Goal: Task Accomplishment & Management: Contribute content

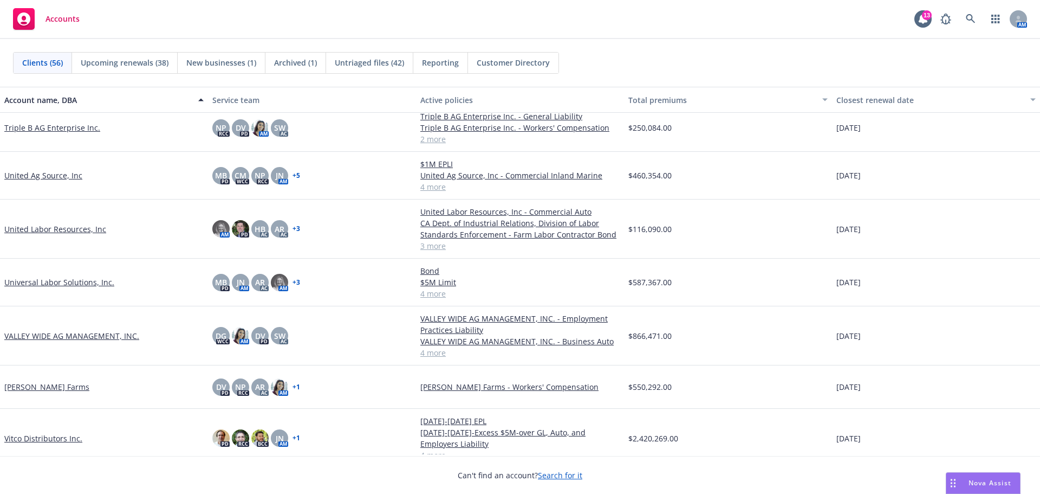
scroll to position [2165, 0]
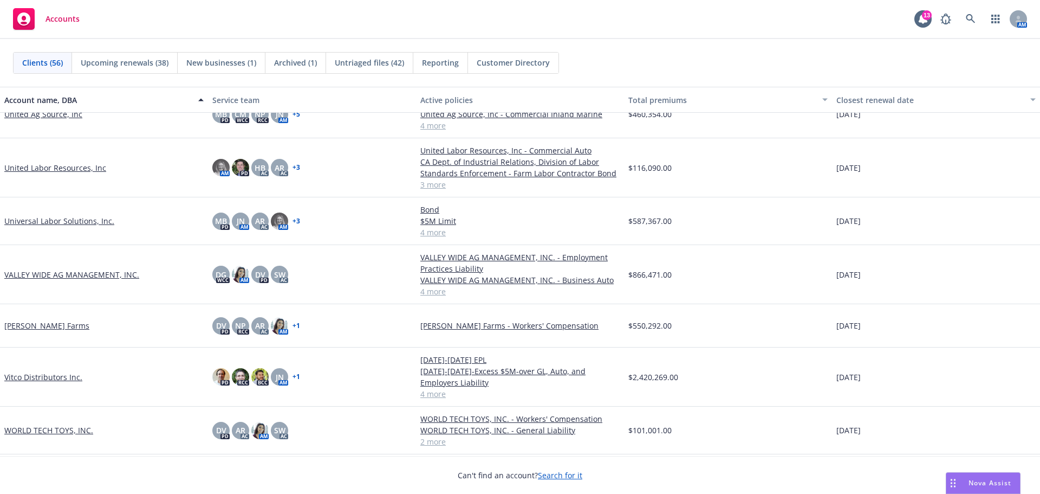
click at [39, 427] on link "WORLD TECH TOYS, INC." at bounding box center [48, 429] width 89 height 11
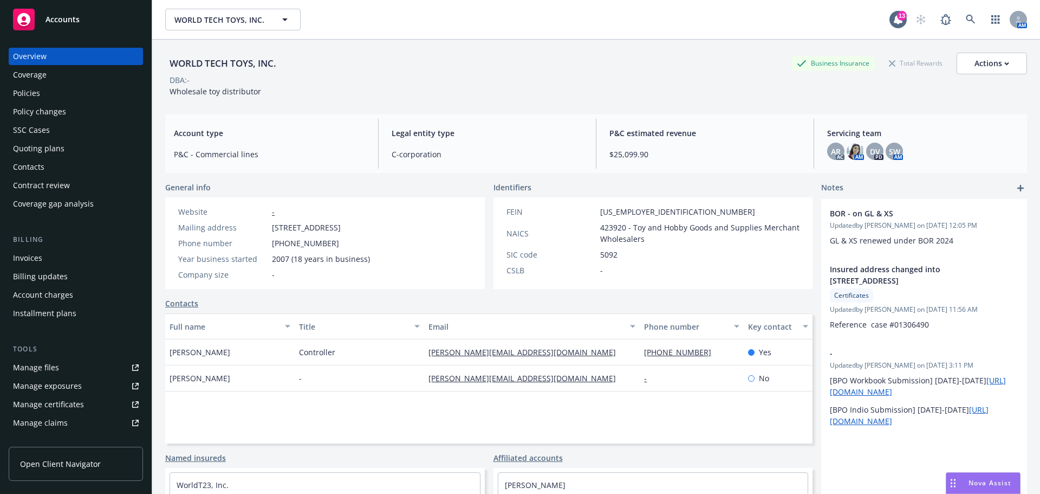
click at [63, 157] on div "Quoting plans" at bounding box center [38, 148] width 51 height 17
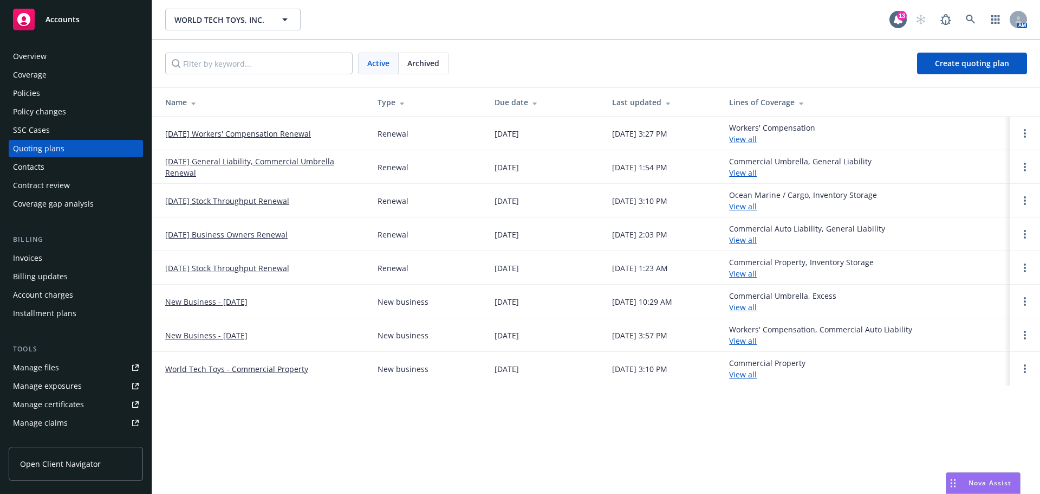
click at [250, 139] on link "[DATE] Workers' Compensation Renewal" at bounding box center [238, 133] width 146 height 11
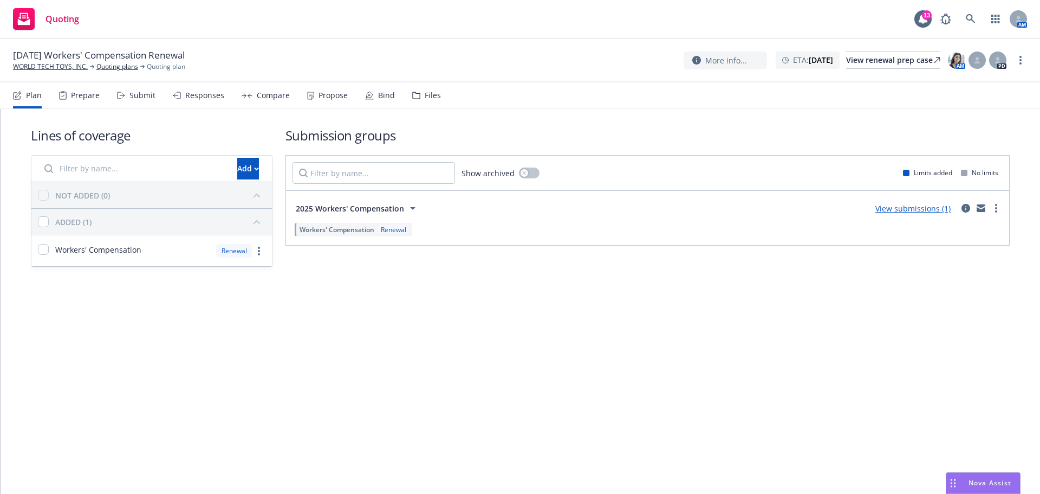
click at [441, 97] on div "Files" at bounding box center [433, 95] width 16 height 9
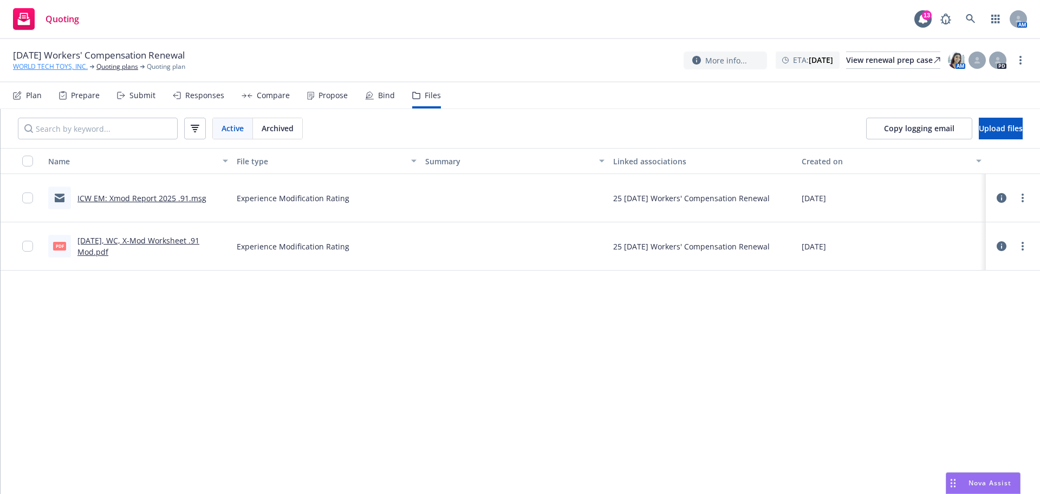
click at [59, 70] on link "WORLD TECH TOYS, INC." at bounding box center [50, 67] width 75 height 10
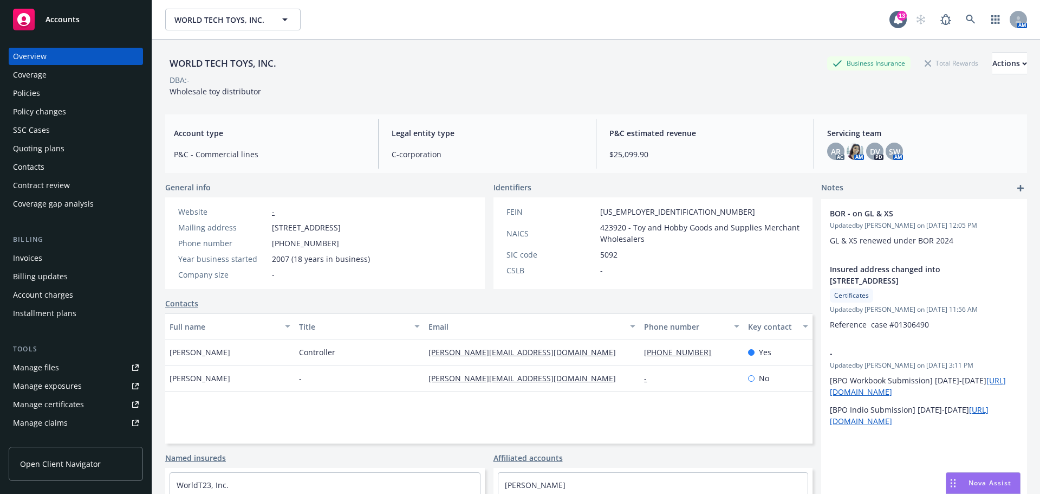
click at [53, 102] on div "Policies" at bounding box center [76, 93] width 126 height 17
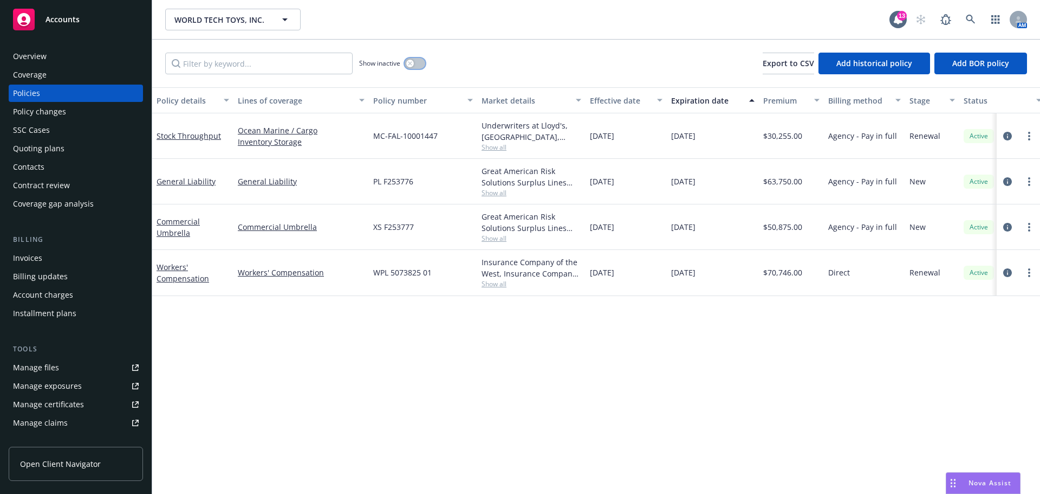
click at [422, 69] on button "button" at bounding box center [415, 63] width 21 height 11
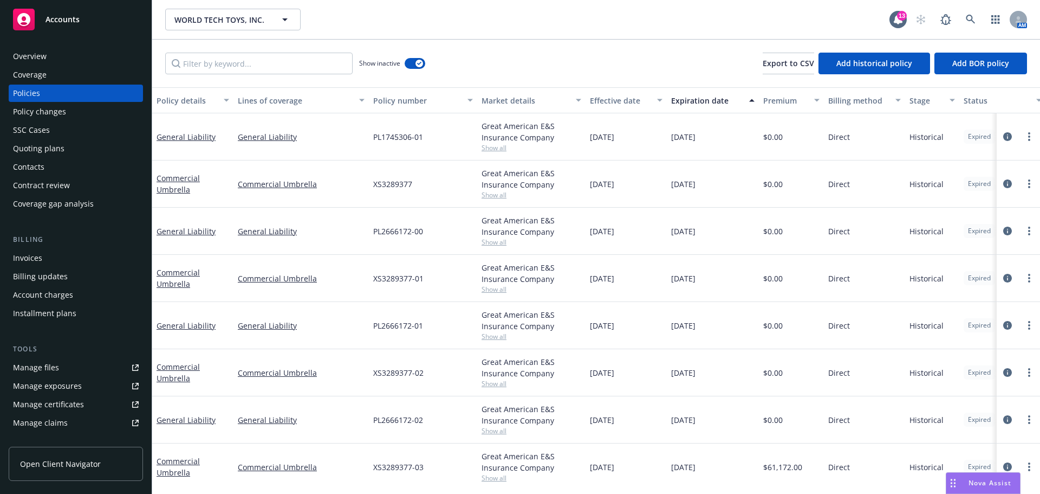
click at [284, 106] on div "Lines of coverage" at bounding box center [295, 100] width 115 height 11
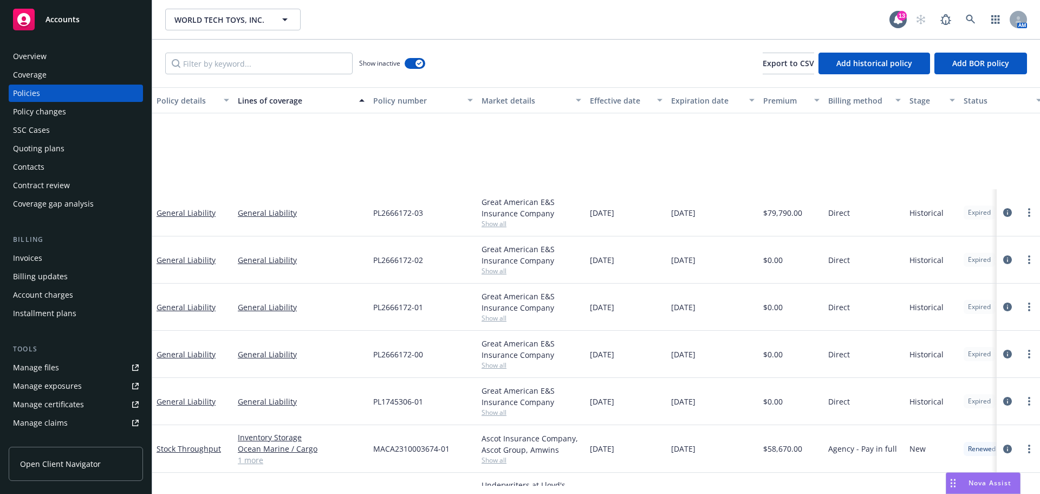
scroll to position [425, 0]
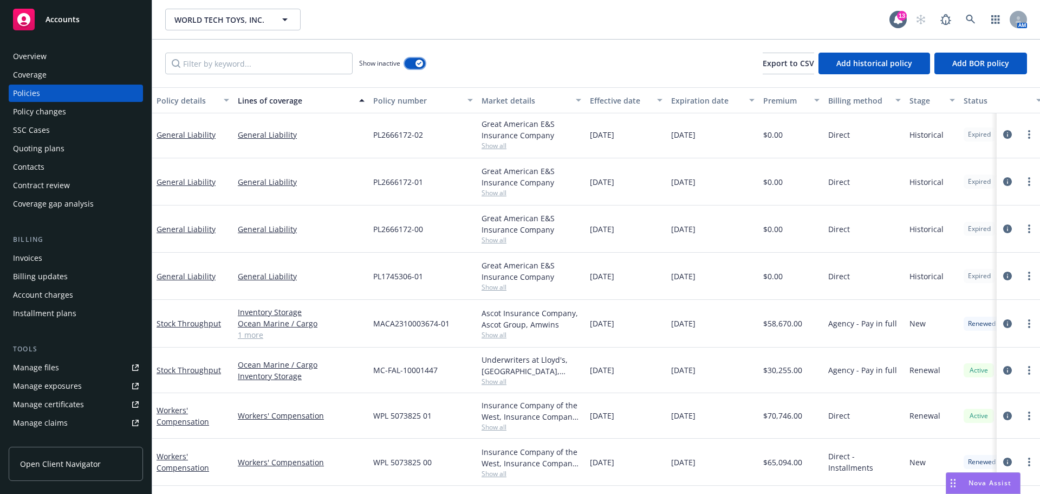
click at [411, 69] on button "button" at bounding box center [415, 63] width 21 height 11
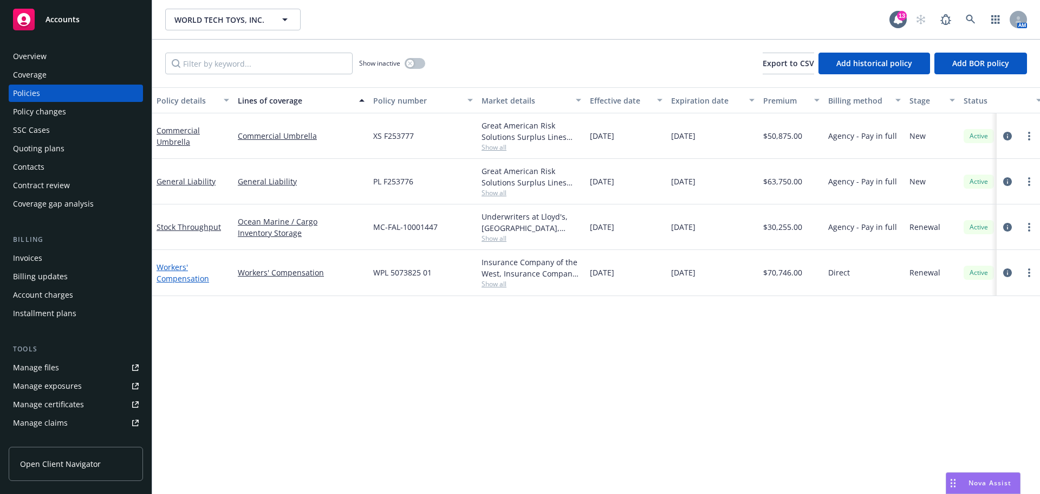
click at [198, 283] on link "Workers' Compensation" at bounding box center [183, 273] width 53 height 22
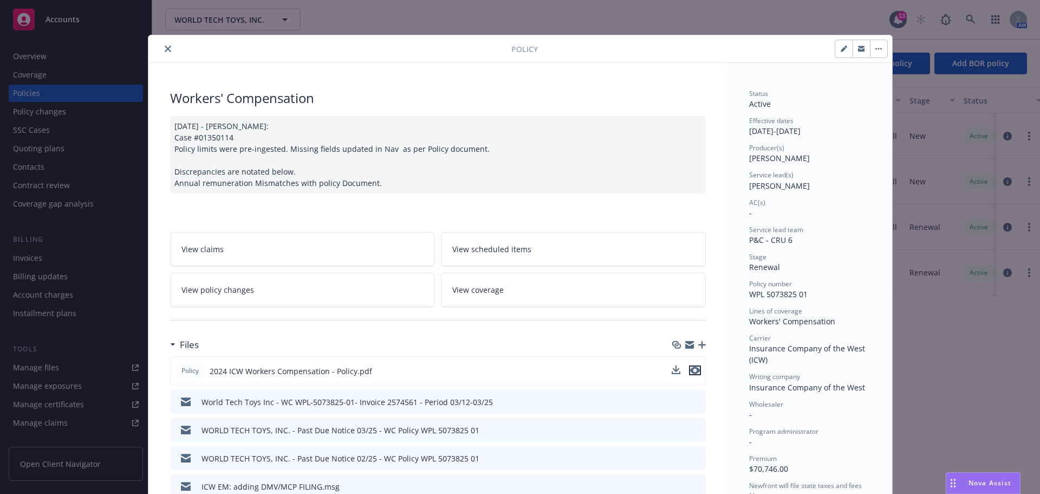
click at [691, 374] on icon "preview file" at bounding box center [695, 370] width 10 height 8
click at [169, 36] on div "Policy" at bounding box center [520, 49] width 744 height 28
click at [165, 47] on icon "close" at bounding box center [168, 49] width 7 height 7
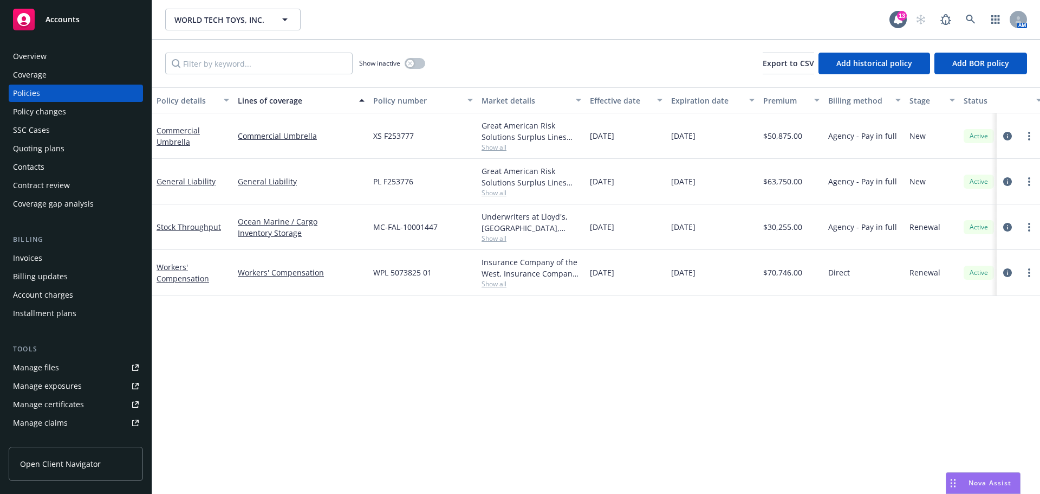
click at [64, 157] on div "Quoting plans" at bounding box center [76, 148] width 126 height 17
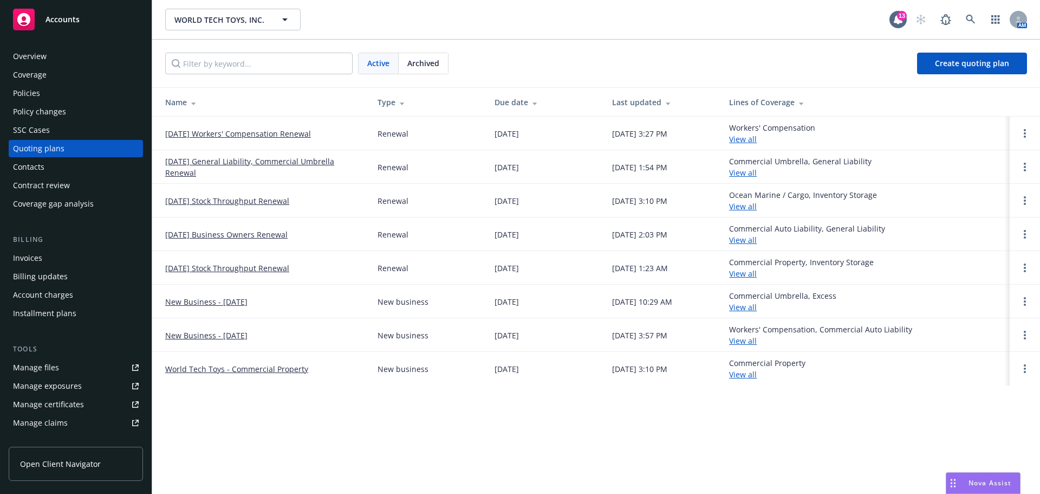
click at [288, 139] on link "11/01/25 Workers' Compensation Renewal" at bounding box center [238, 133] width 146 height 11
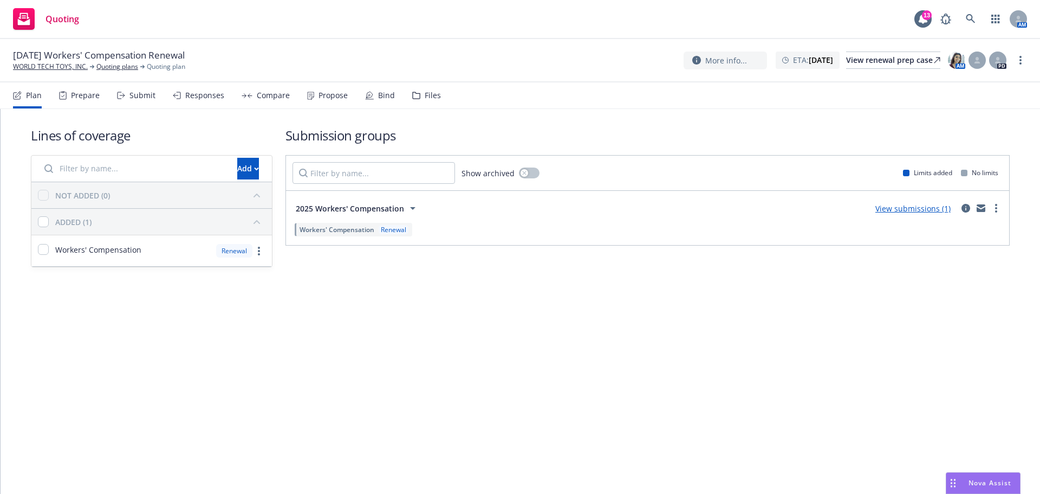
click at [441, 94] on div "Files" at bounding box center [426, 95] width 29 height 26
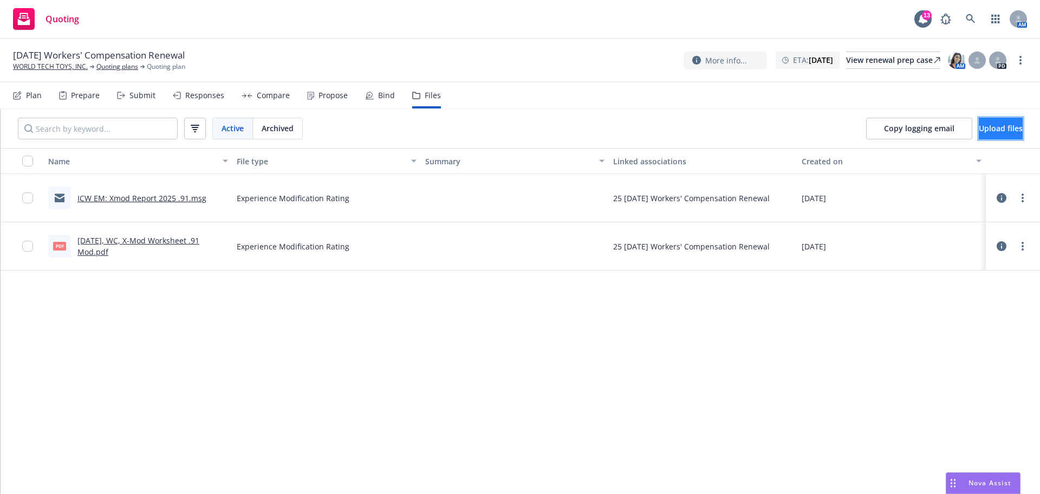
click at [979, 135] on button "Upload files" at bounding box center [1001, 129] width 44 height 22
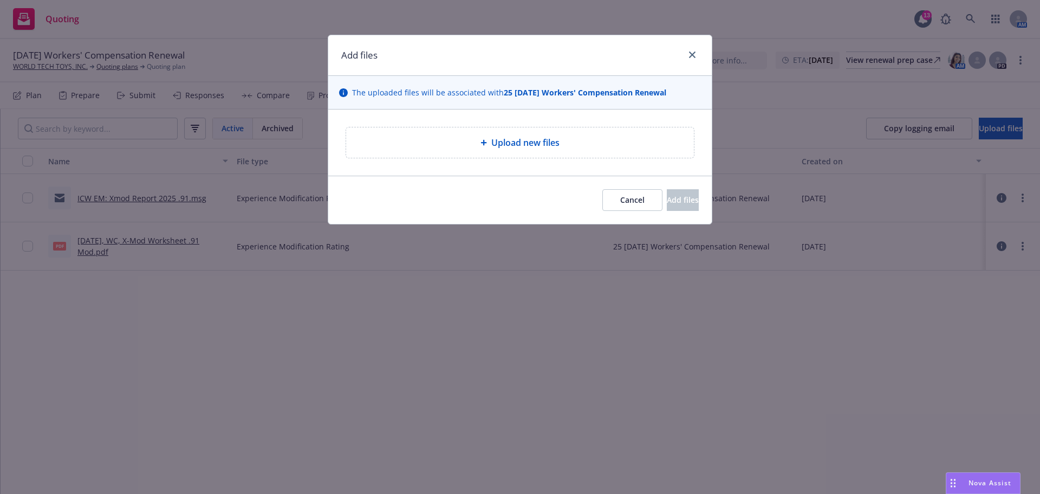
click at [449, 149] on div "Upload new files" at bounding box center [520, 142] width 331 height 13
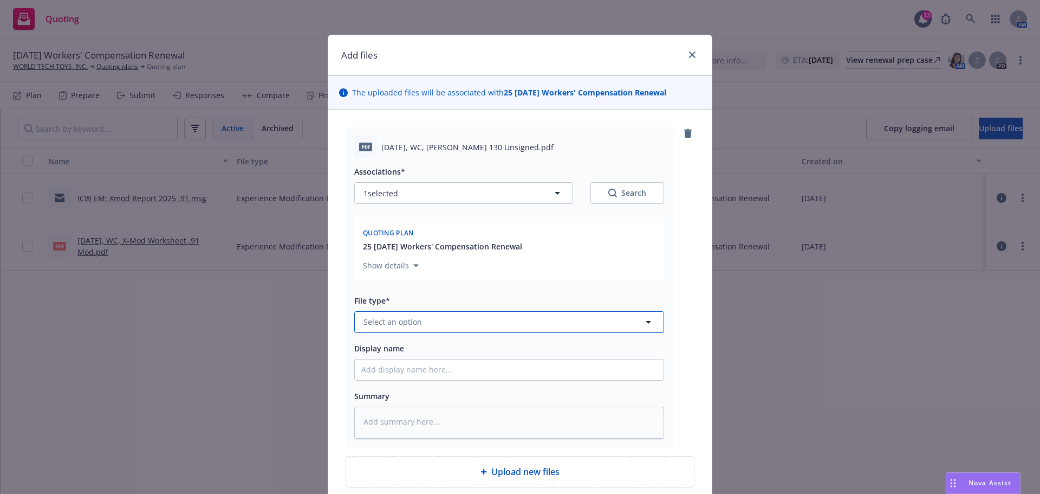
click at [410, 333] on button "Select an option" at bounding box center [509, 322] width 310 height 22
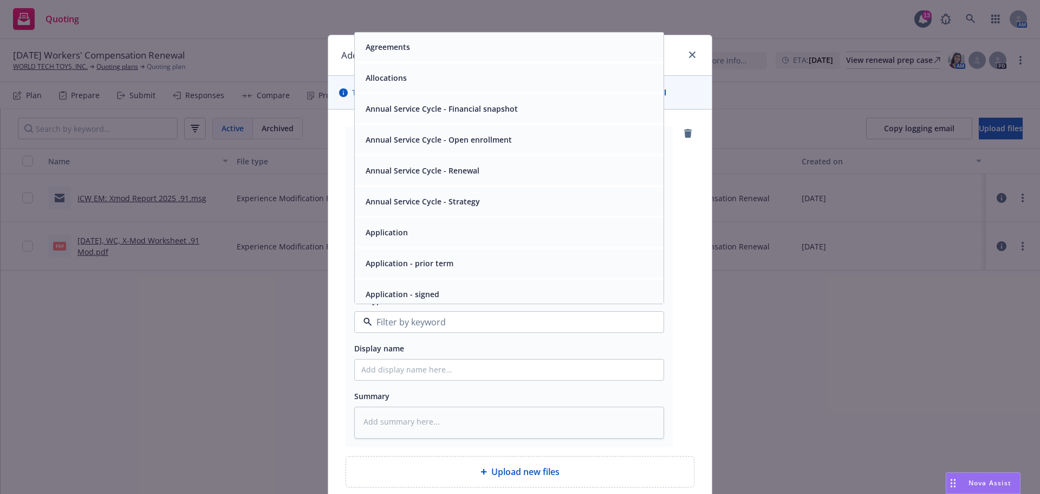
scroll to position [90, 0]
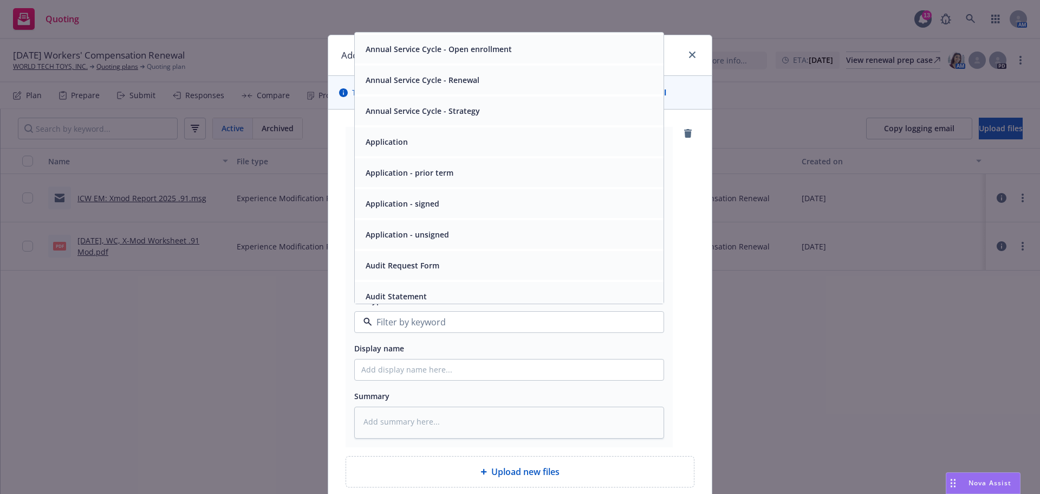
click at [407, 249] on div "Application - unsigned" at bounding box center [509, 234] width 309 height 29
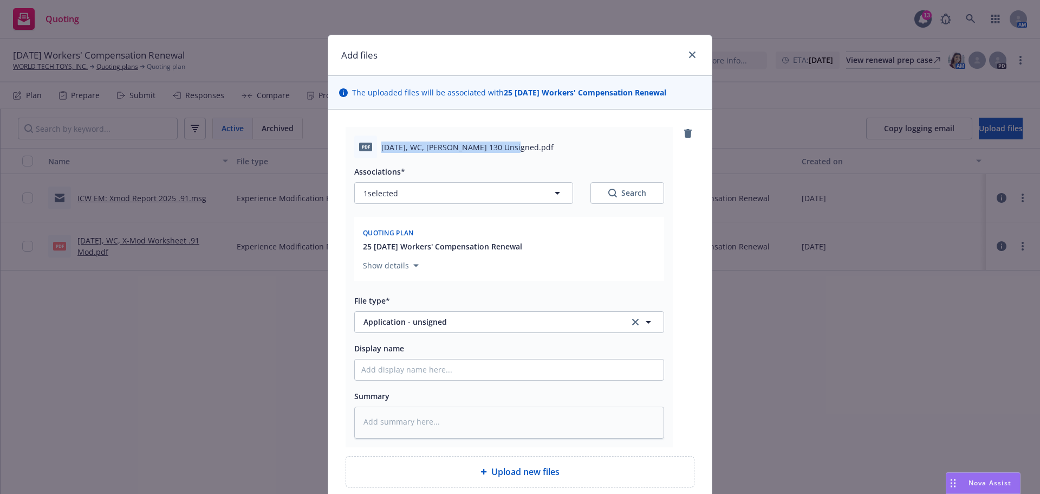
drag, startPoint x: 380, startPoint y: 156, endPoint x: 510, endPoint y: 160, distance: 130.7
click at [510, 158] on div "pdf 11.01.2025, WC, Acord 130 Unsigned.pdf" at bounding box center [509, 146] width 310 height 23
copy span "11.01.2025, WC, Acord 130 Unsigned"
paste input "11.01.2025, WC, Acord 130 Unsigned"
type textarea "x"
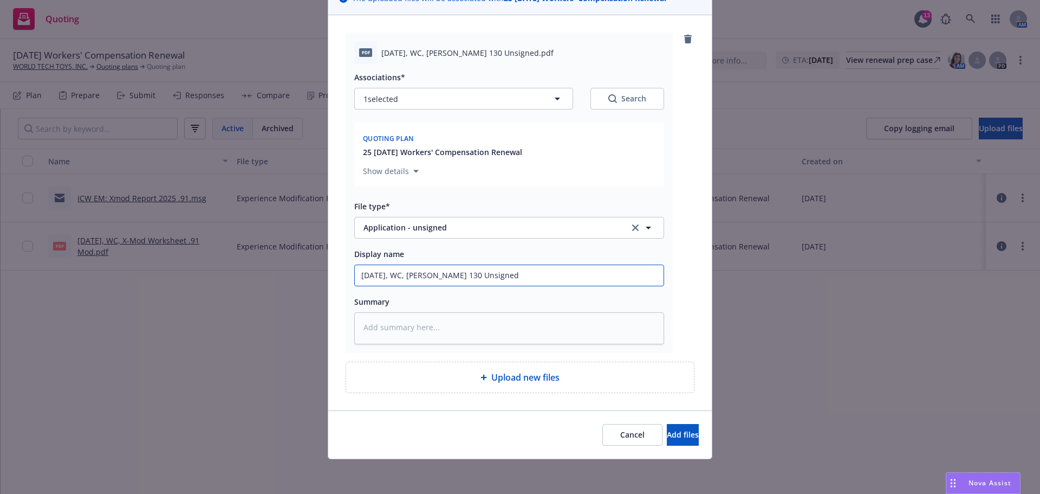
scroll to position [145, 0]
type input "11.01.2025, WC, Acord 130 Unsigned"
click at [667, 429] on span "Add files" at bounding box center [683, 434] width 32 height 10
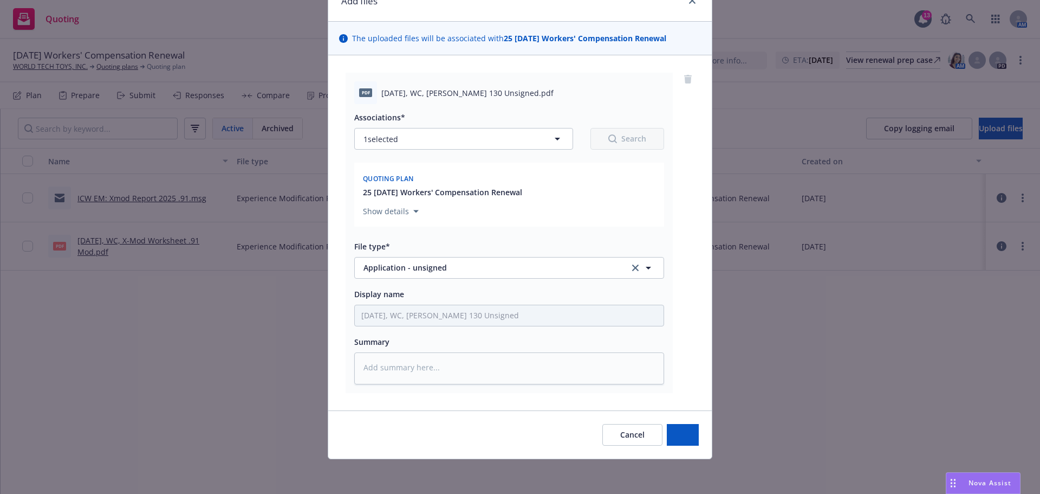
scroll to position [100, 0]
type textarea "x"
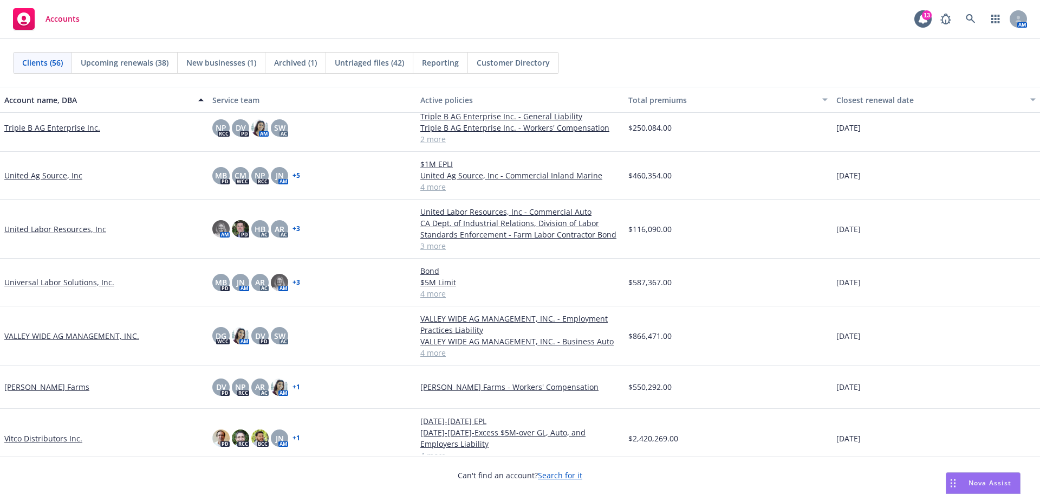
scroll to position [2165, 0]
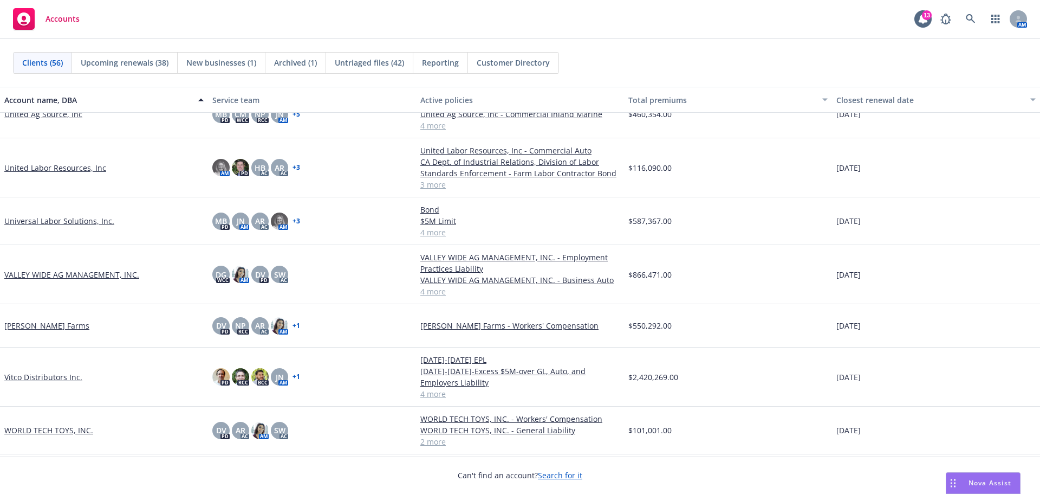
click at [45, 424] on link "WORLD TECH TOYS, INC." at bounding box center [48, 429] width 89 height 11
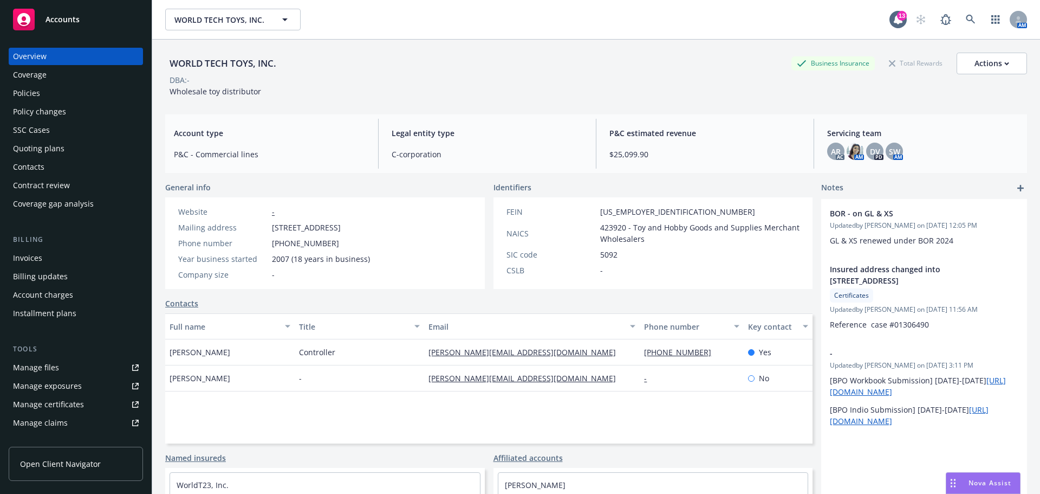
click at [51, 157] on div "Quoting plans" at bounding box center [38, 148] width 51 height 17
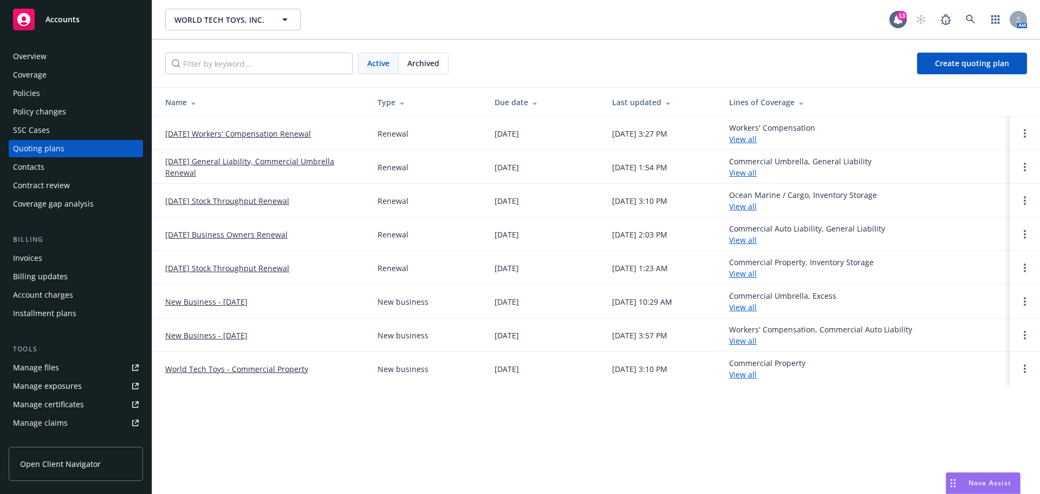
click at [239, 134] on link "11/01/25 Workers' Compensation Renewal" at bounding box center [238, 133] width 146 height 11
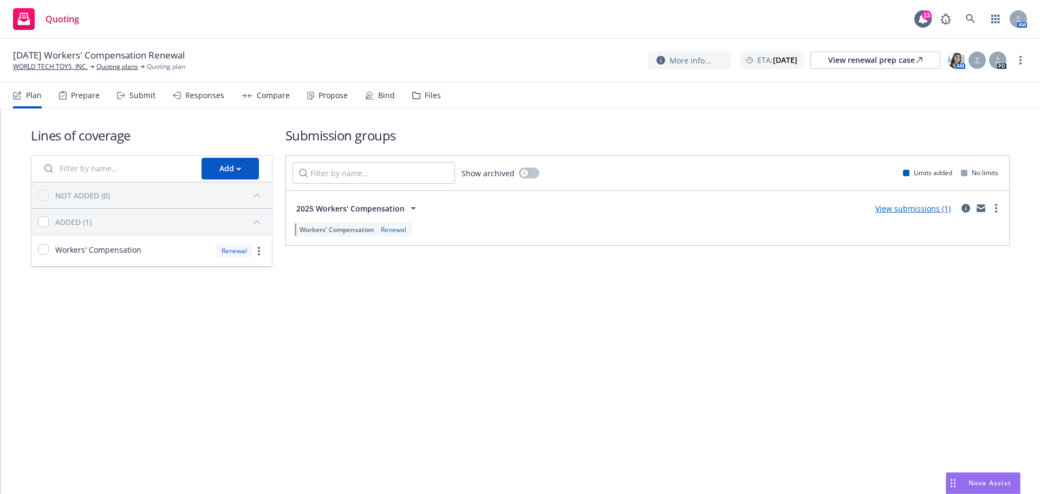
click at [420, 99] on icon at bounding box center [416, 95] width 7 height 7
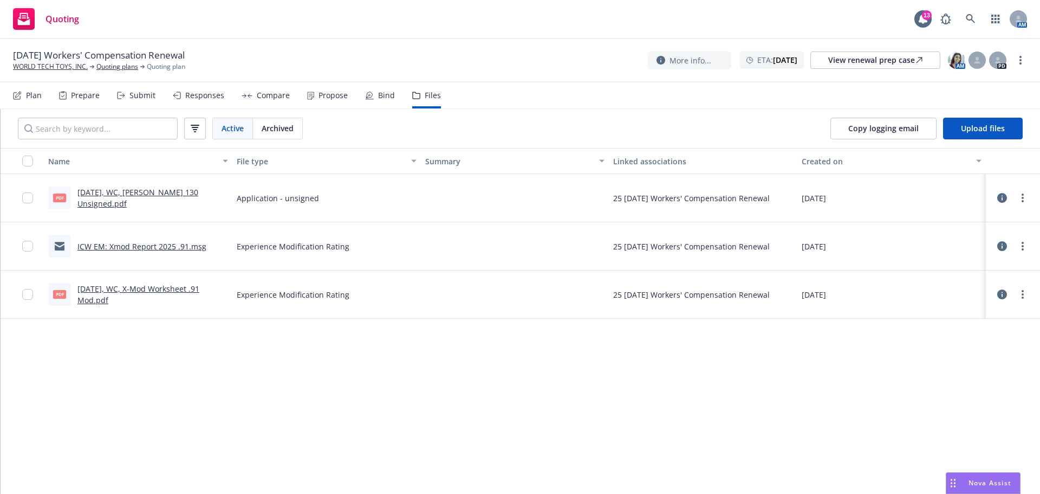
click at [28, 108] on div "Plan" at bounding box center [27, 95] width 29 height 26
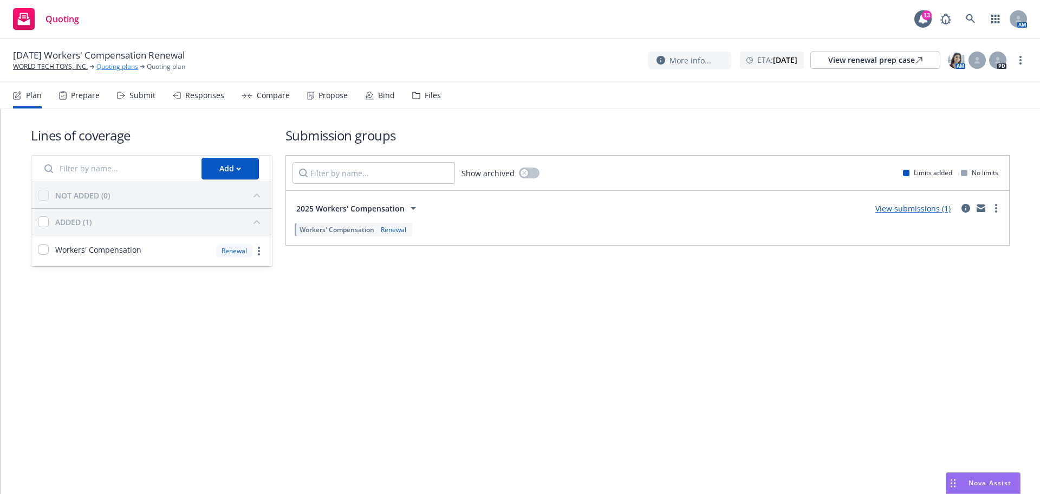
click at [131, 69] on link "Quoting plans" at bounding box center [117, 67] width 42 height 10
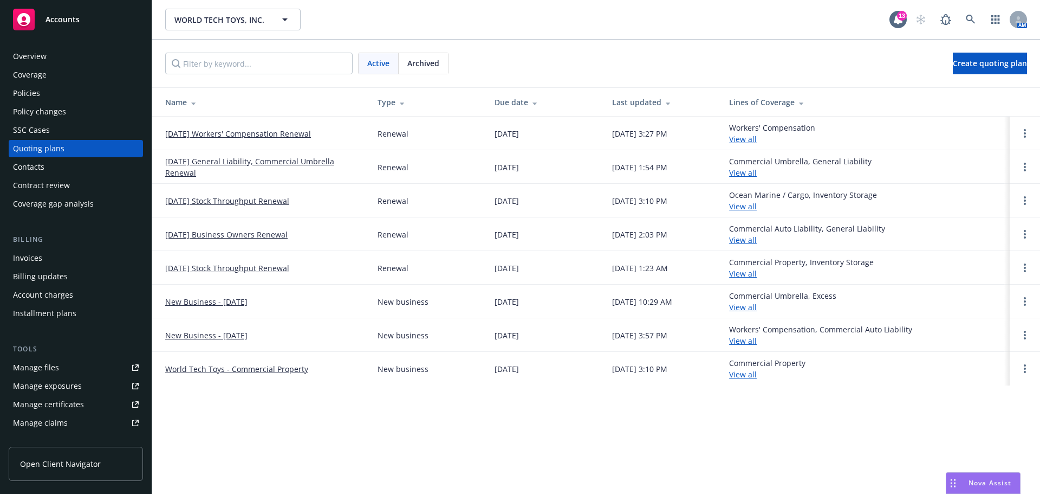
click at [198, 167] on link "[DATE] General Liability, Commercial Umbrella Renewal" at bounding box center [262, 167] width 195 height 23
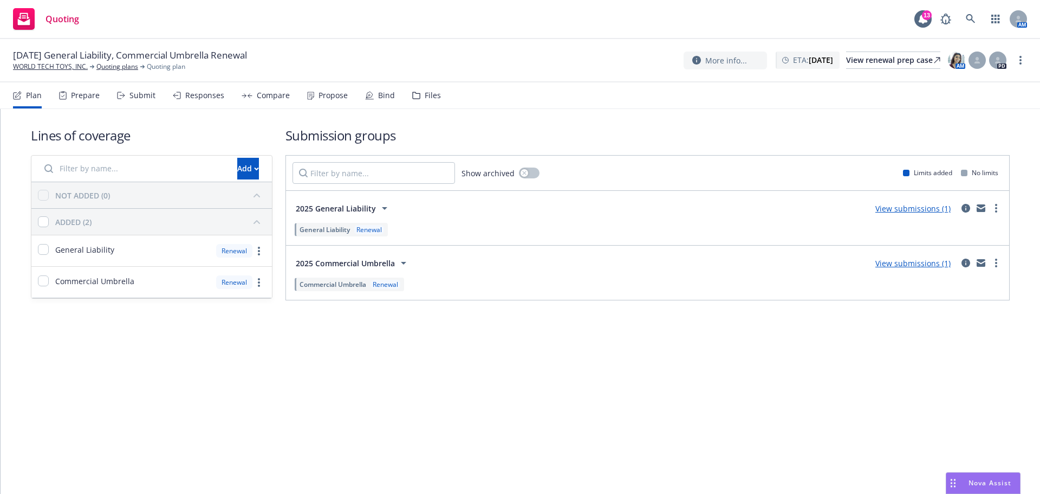
click at [441, 100] on div "Files" at bounding box center [433, 95] width 16 height 9
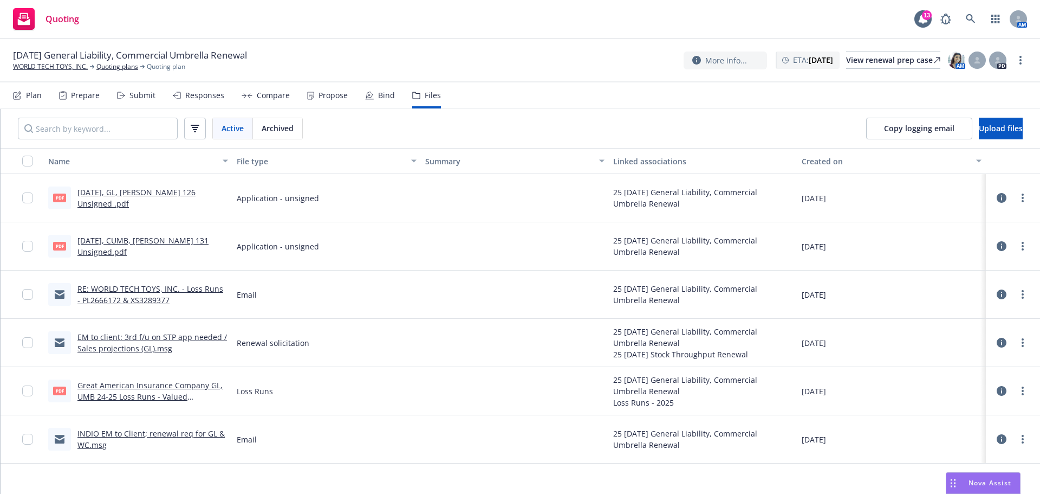
click at [425, 357] on div at bounding box center [515, 343] width 189 height 48
